Goal: Download file/media

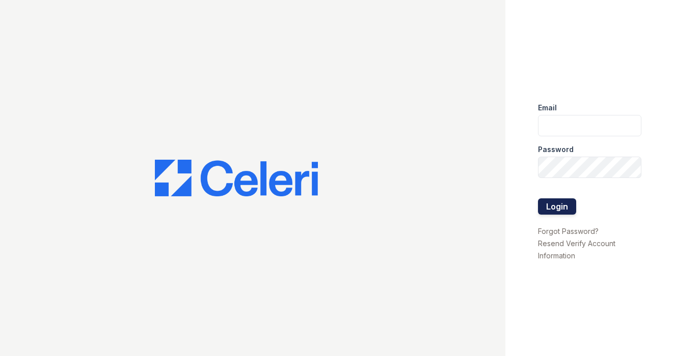
type input "[EMAIL_ADDRESS][DOMAIN_NAME]"
click at [551, 206] on button "Login" at bounding box center [557, 207] width 38 height 16
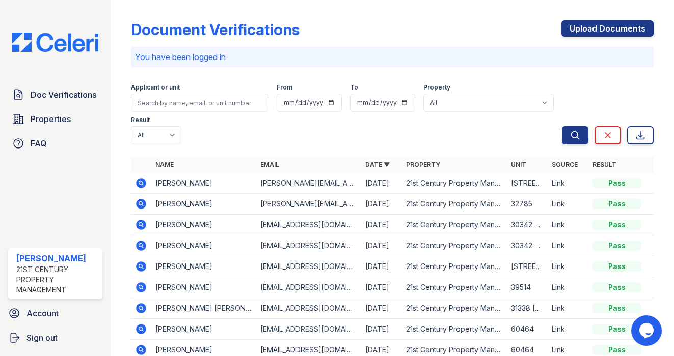
click at [139, 181] on icon at bounding box center [141, 183] width 12 height 12
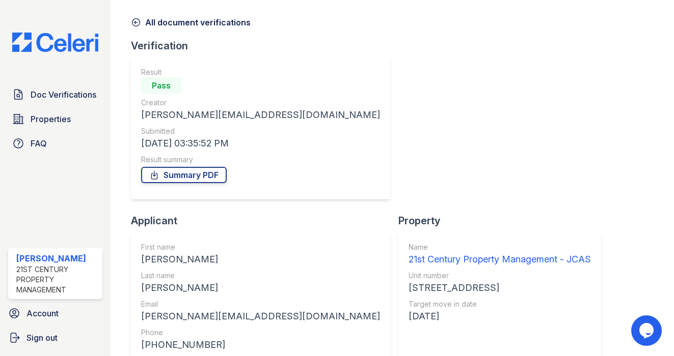
scroll to position [98, 0]
